Goal: Book appointment/travel/reservation

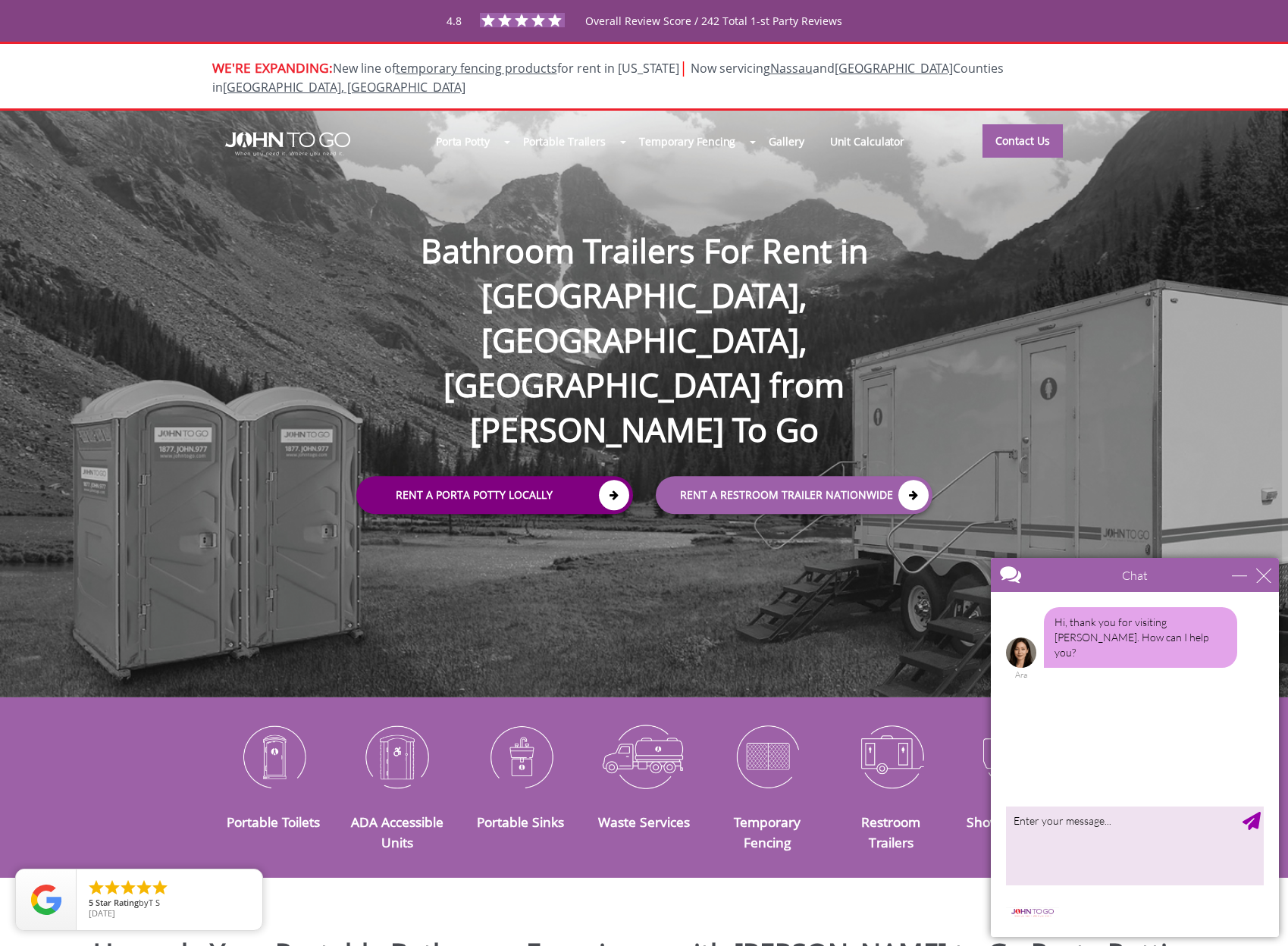
click at [562, 477] on link "Rent a Porta Potty Locally" at bounding box center [495, 496] width 277 height 38
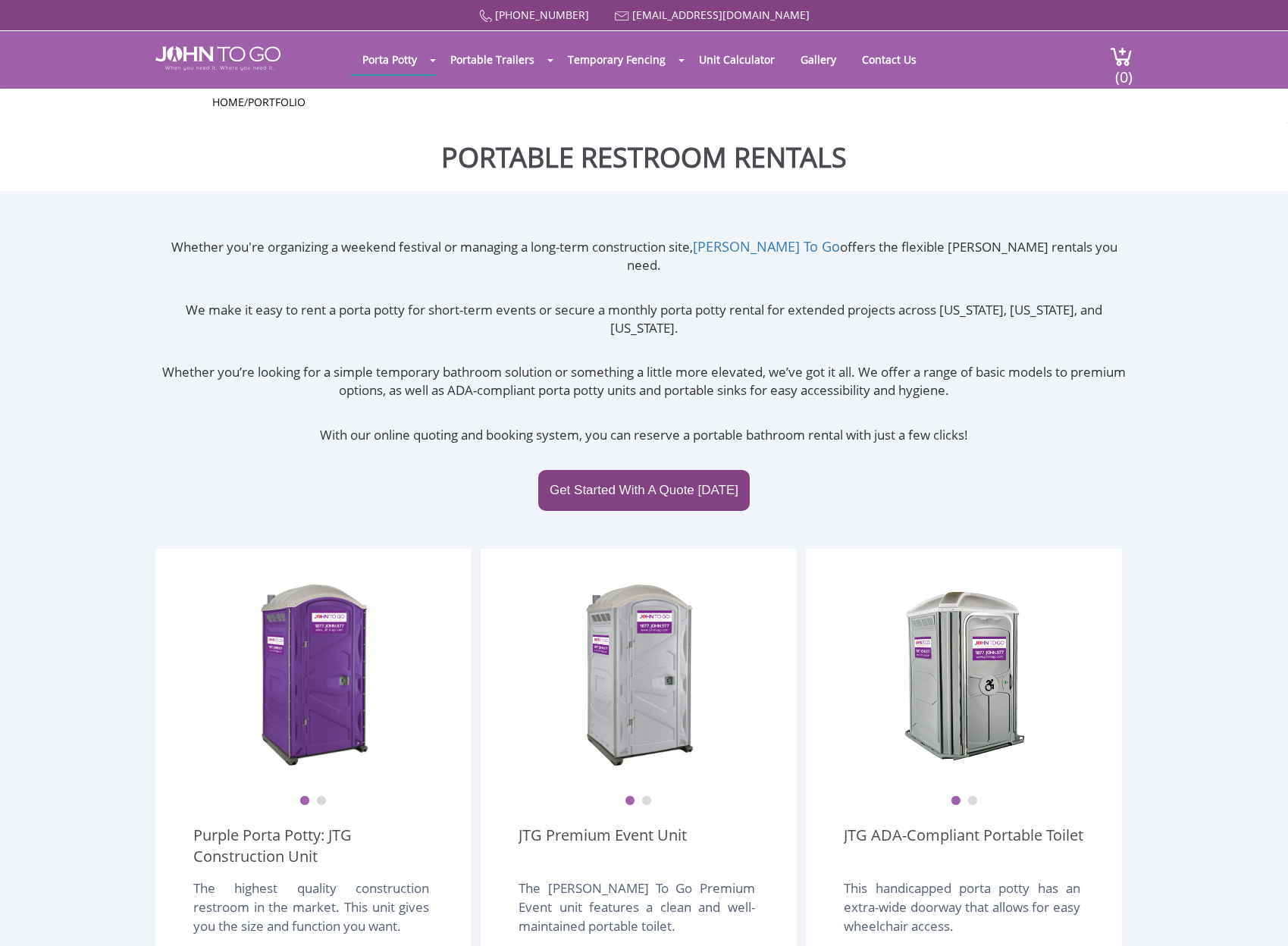
click at [610, 408] on div "Whether you're organizing a weekend festival or managing a long-term constructi…" at bounding box center [644, 393] width 977 height 312
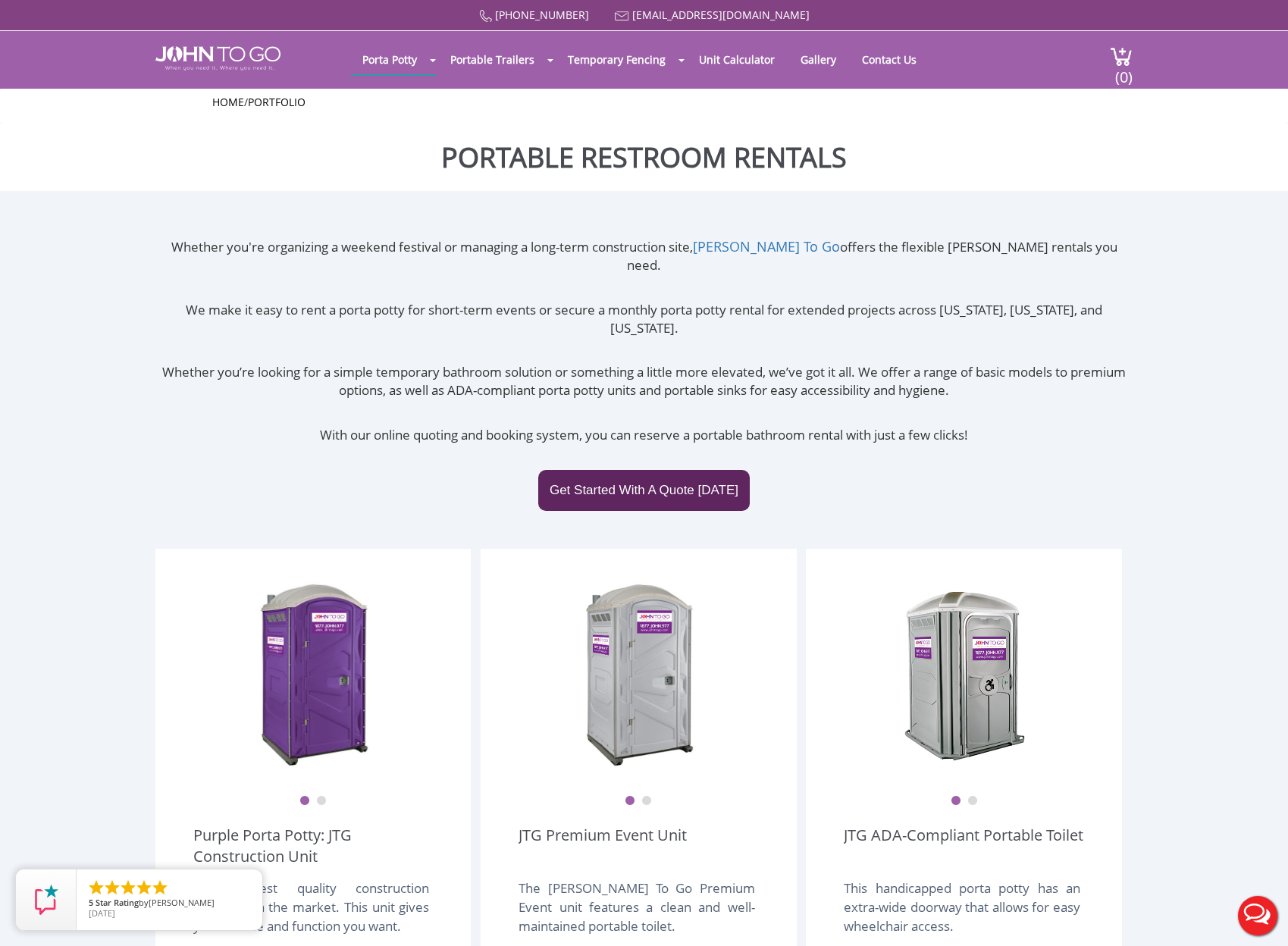
click at [589, 470] on link "Get Started With A Quote Today" at bounding box center [644, 490] width 211 height 41
